Goal: Transaction & Acquisition: Register for event/course

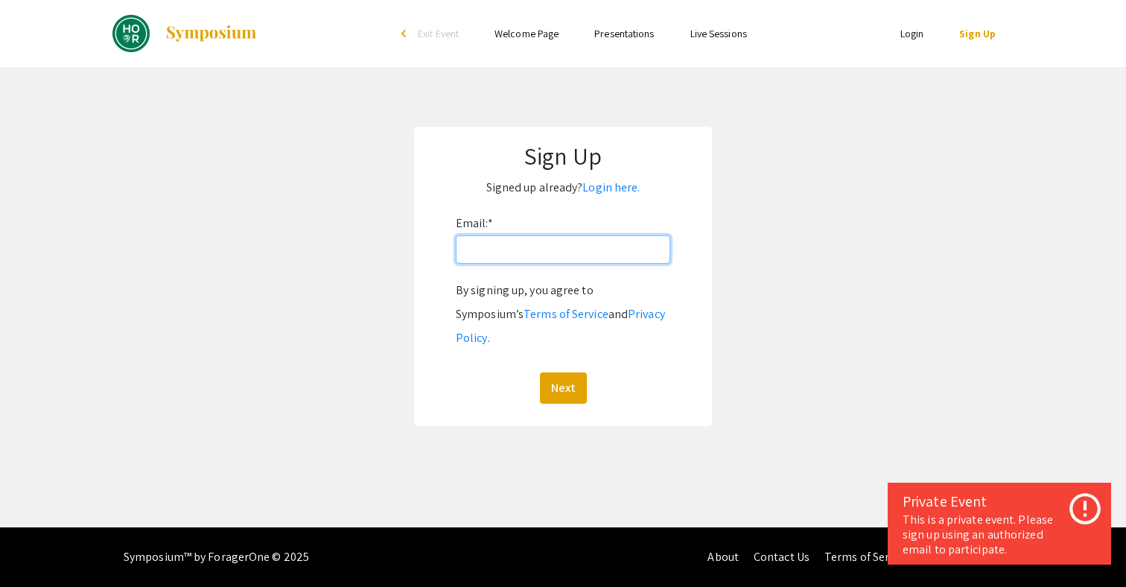
click at [508, 250] on input "Email: *" at bounding box center [563, 249] width 215 height 28
click at [370, 261] on app-signup "Sign Up Signed up already? Login here. Email: * By signing up, you agree to Sym…" at bounding box center [563, 276] width 1126 height 299
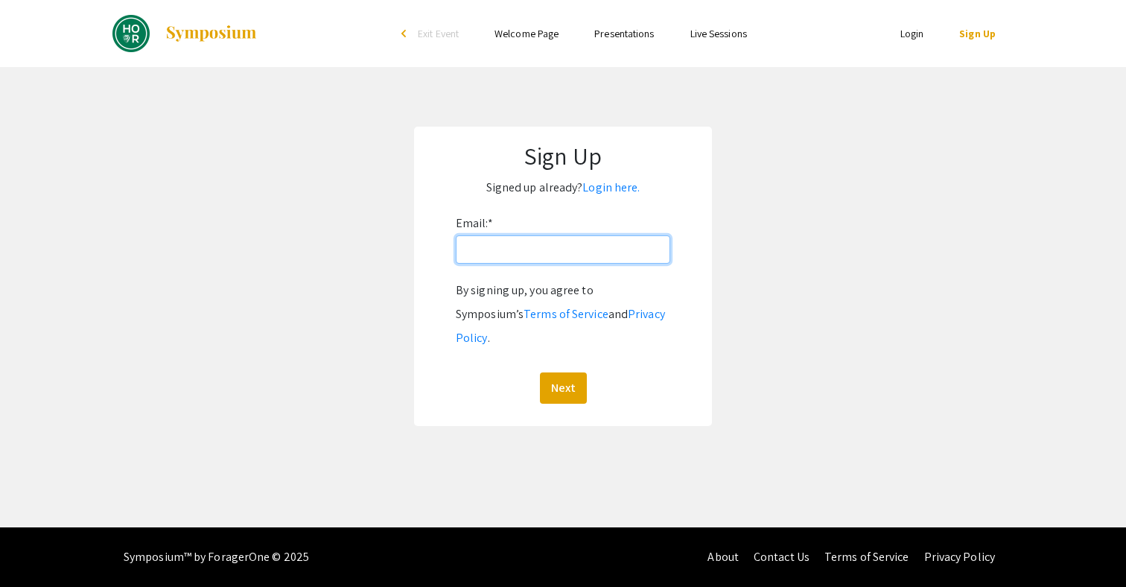
click at [557, 254] on input "Email: *" at bounding box center [563, 249] width 215 height 28
click at [327, 293] on app-signup "Sign Up Signed up already? Login here. Email: * By signing up, you agree to Sym…" at bounding box center [563, 276] width 1126 height 299
click at [556, 249] on input "Email: *" at bounding box center [563, 249] width 215 height 28
click at [406, 259] on app-signup "Sign Up Signed up already? Login here. Email: * By signing up, you agree to Sym…" at bounding box center [563, 276] width 1126 height 299
click at [613, 190] on link "Login here." at bounding box center [611, 188] width 57 height 16
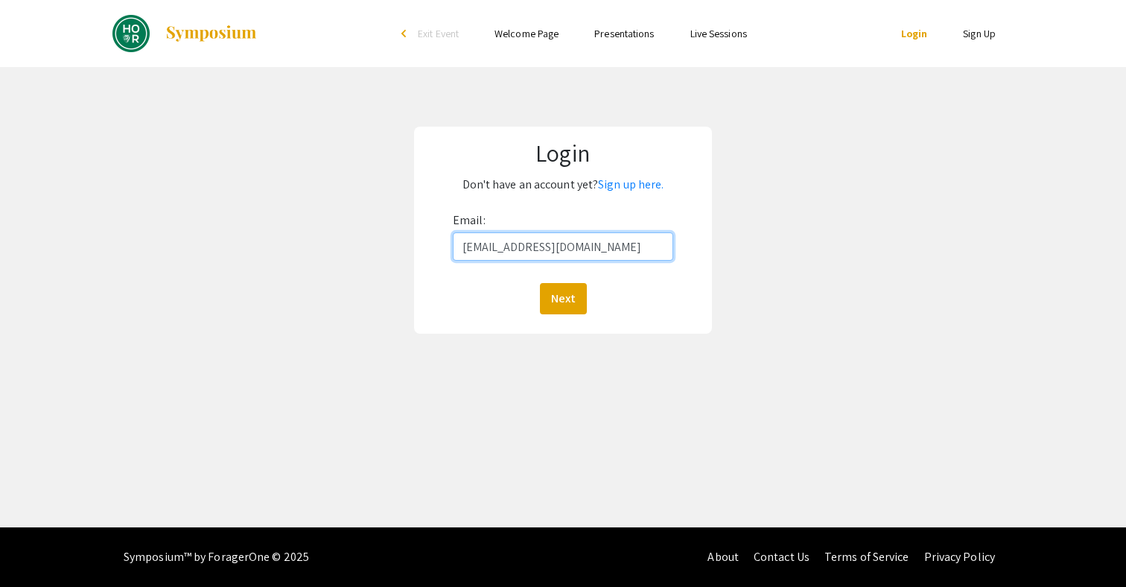
type input "[EMAIL_ADDRESS][DOMAIN_NAME]"
click at [562, 298] on button "Next" at bounding box center [563, 298] width 47 height 31
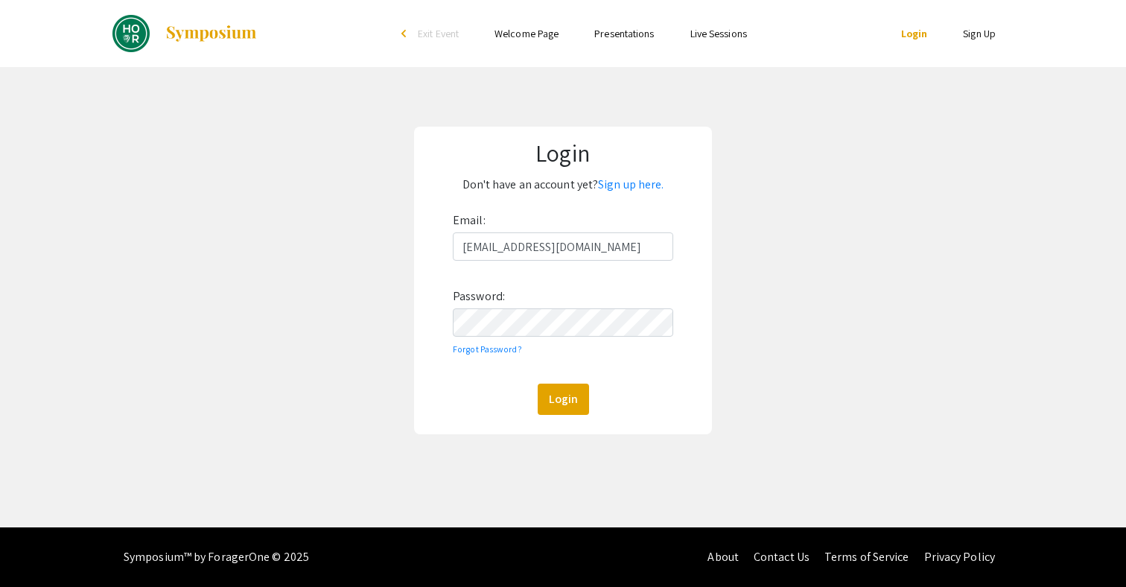
click at [768, 285] on div "Login Don't have an account yet? Sign up here. Email: kngo9@jh.edu Password: Fo…" at bounding box center [563, 280] width 1149 height 427
click at [916, 33] on link "Login" at bounding box center [914, 33] width 27 height 13
click at [562, 399] on button "Login" at bounding box center [563, 399] width 51 height 31
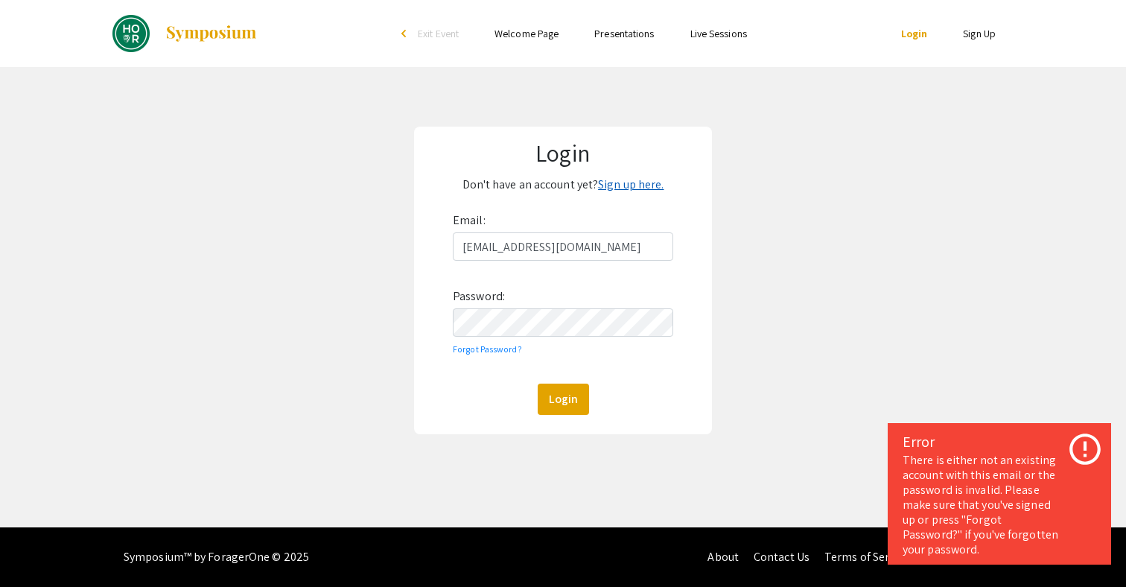
click at [616, 181] on link "Sign up here." at bounding box center [631, 185] width 66 height 16
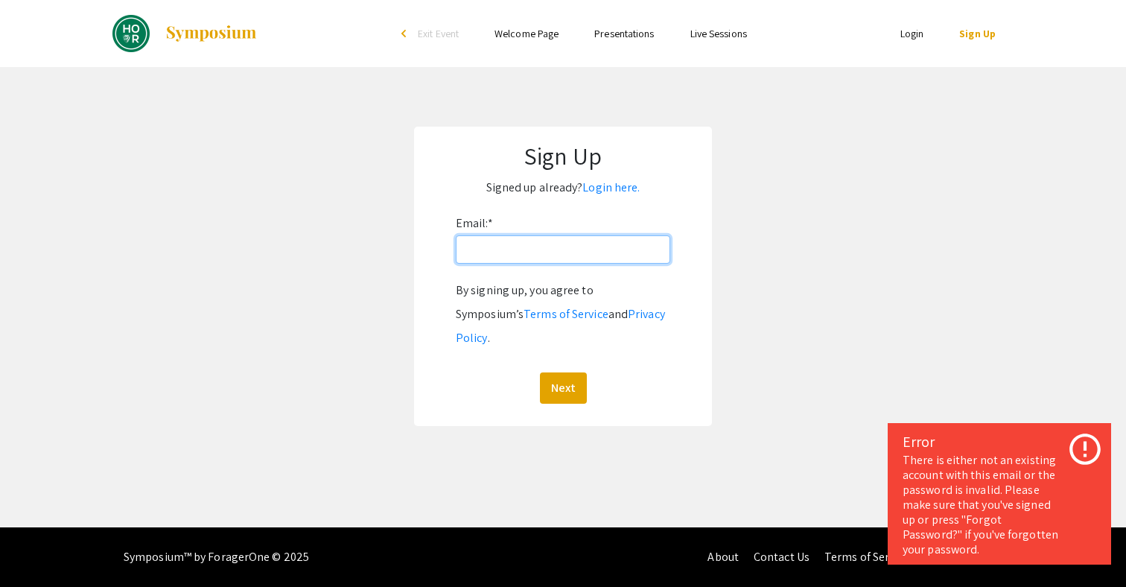
click at [560, 235] on input "Email: *" at bounding box center [563, 249] width 215 height 28
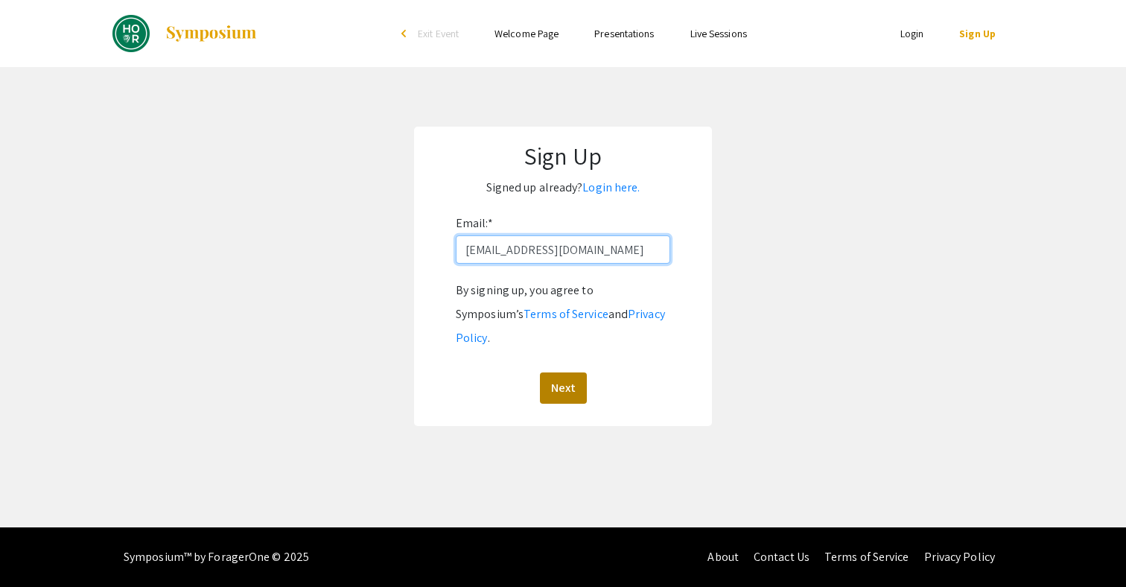
type input "[EMAIL_ADDRESS][DOMAIN_NAME]"
click at [562, 373] on button "Next" at bounding box center [563, 388] width 47 height 31
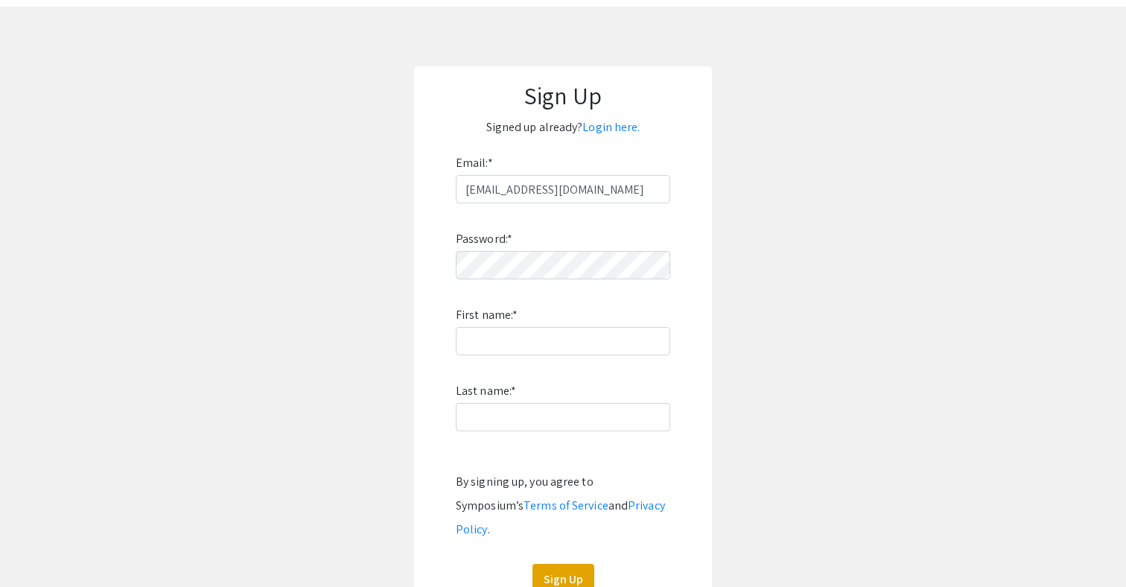
scroll to position [31, 0]
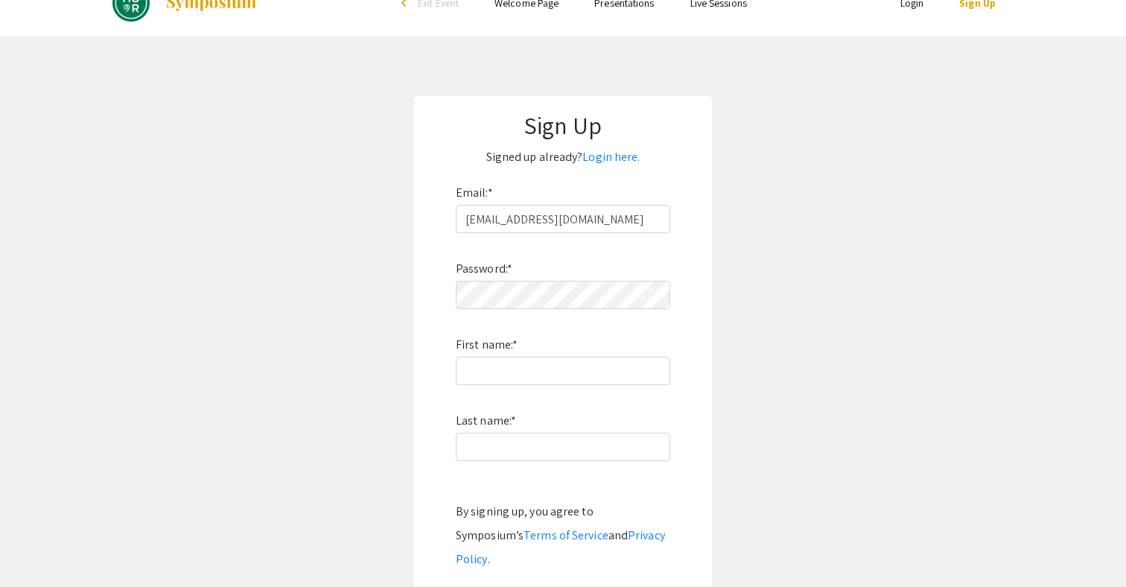
click at [470, 385] on div "Password: * First name: * Last name: * By signing up, you agree to Symposium’s …" at bounding box center [563, 429] width 215 height 392
type input "Kelly"
type input "Ngo"
click at [379, 432] on app-signup "Sign Up Signed up already? Login here. Email: * kngo9@jh.edu Password: * First …" at bounding box center [563, 371] width 1126 height 551
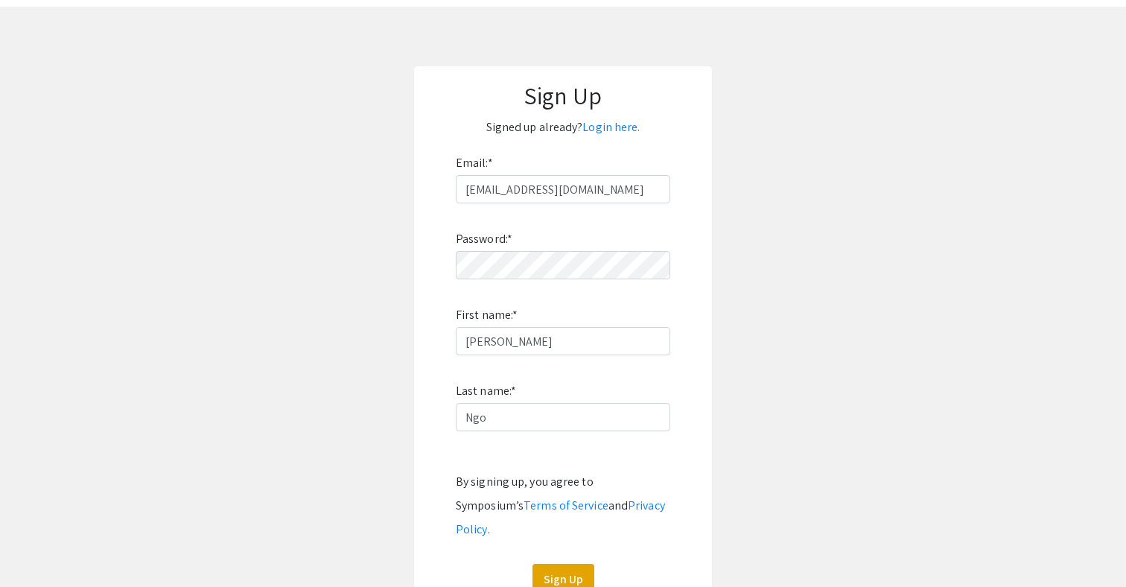
scroll to position [80, 0]
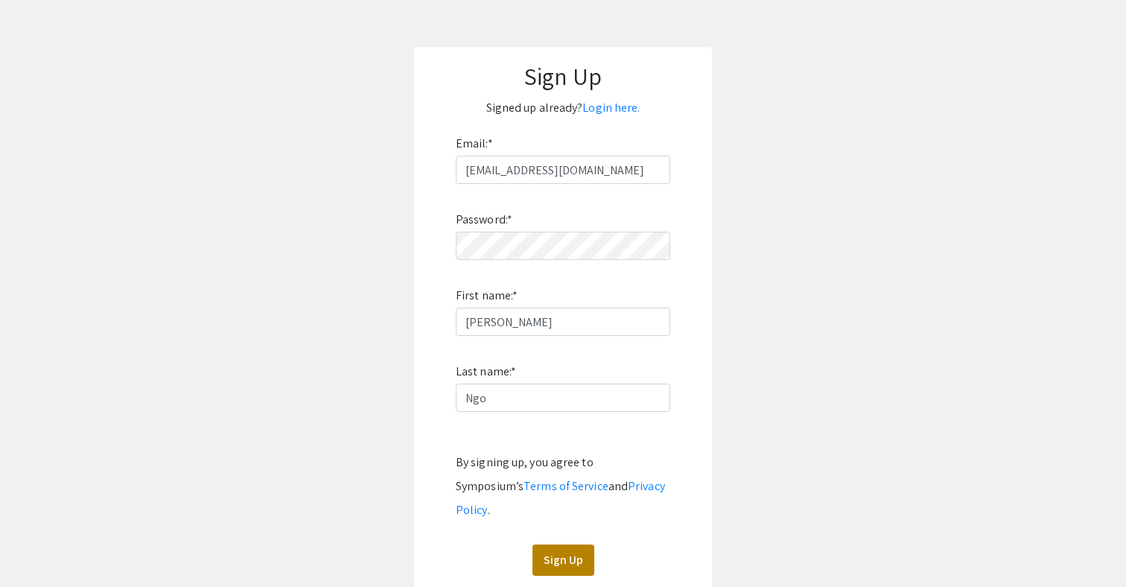
click at [570, 545] on button "Sign Up" at bounding box center [564, 560] width 62 height 31
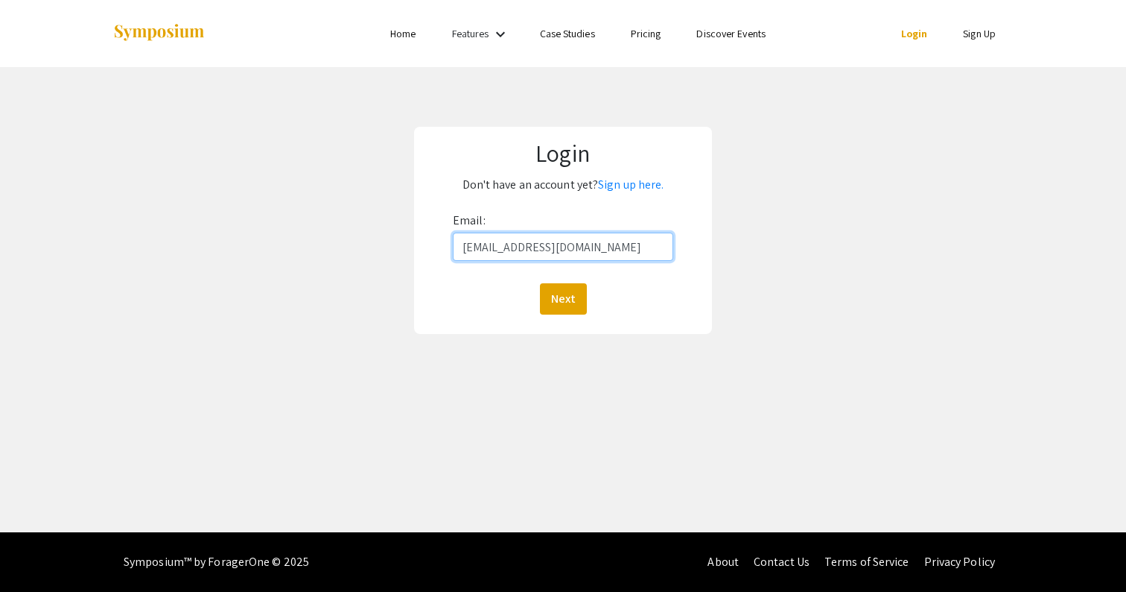
type input "[EMAIL_ADDRESS][DOMAIN_NAME]"
click at [562, 298] on button "Next" at bounding box center [563, 298] width 47 height 31
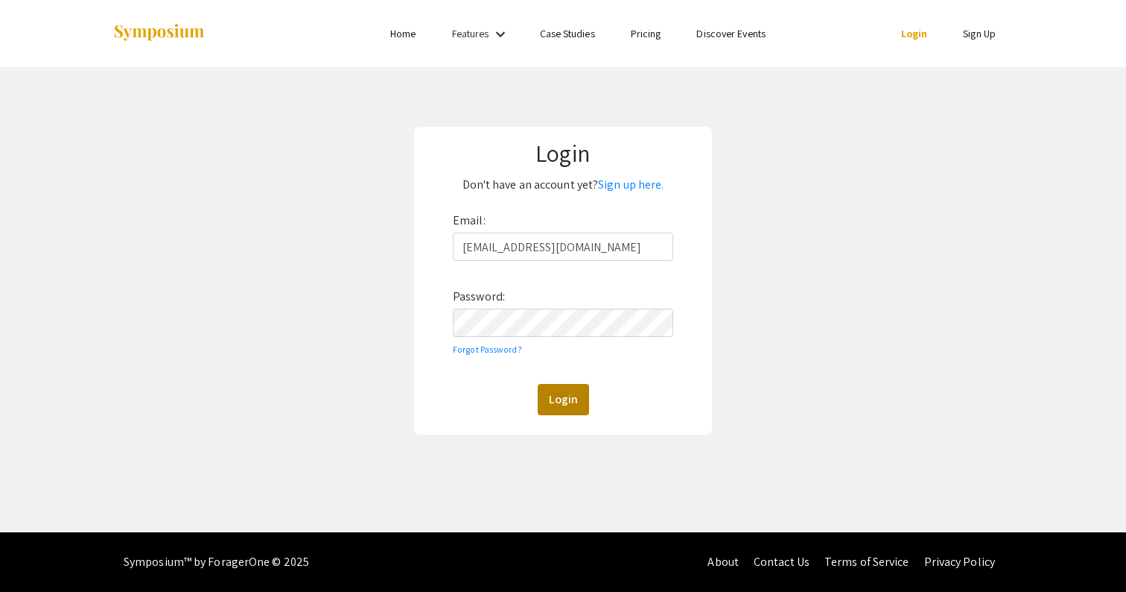
click at [568, 396] on button "Login" at bounding box center [563, 399] width 51 height 31
